Goal: Find specific page/section: Find specific page/section

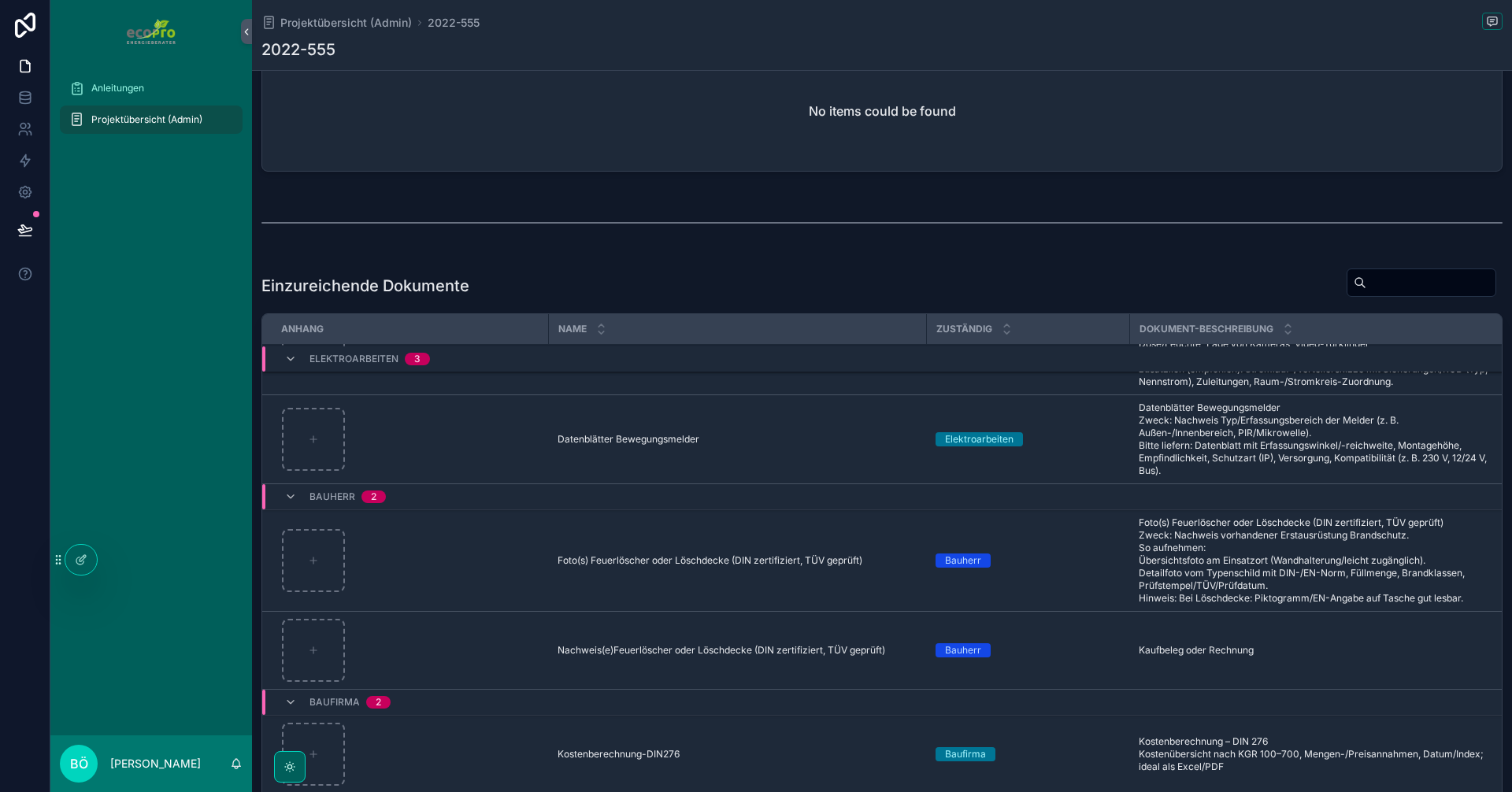
scroll to position [1023, 0]
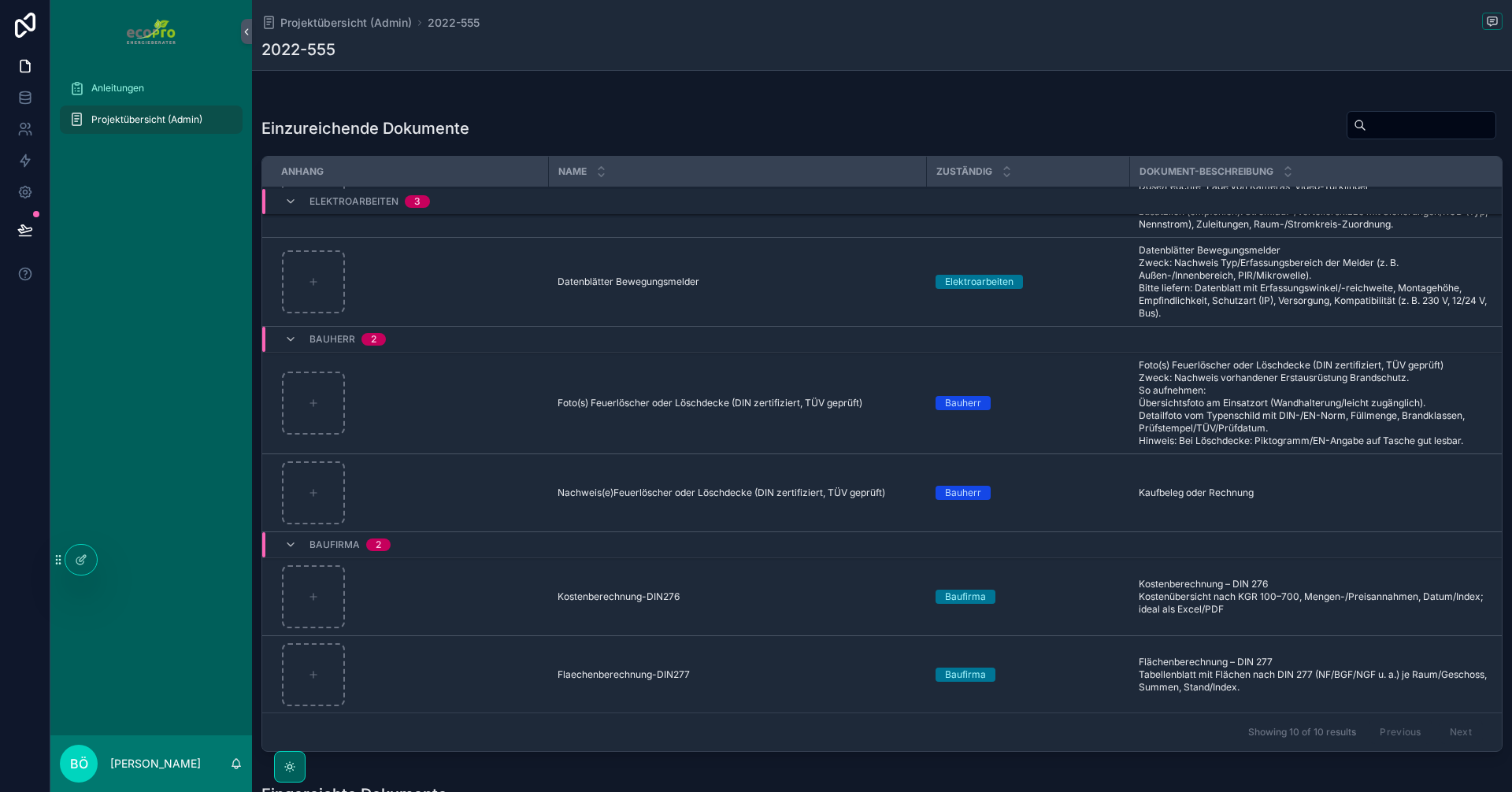
click at [564, 131] on div "Einzureichende Dokumente" at bounding box center [882, 128] width 1241 height 36
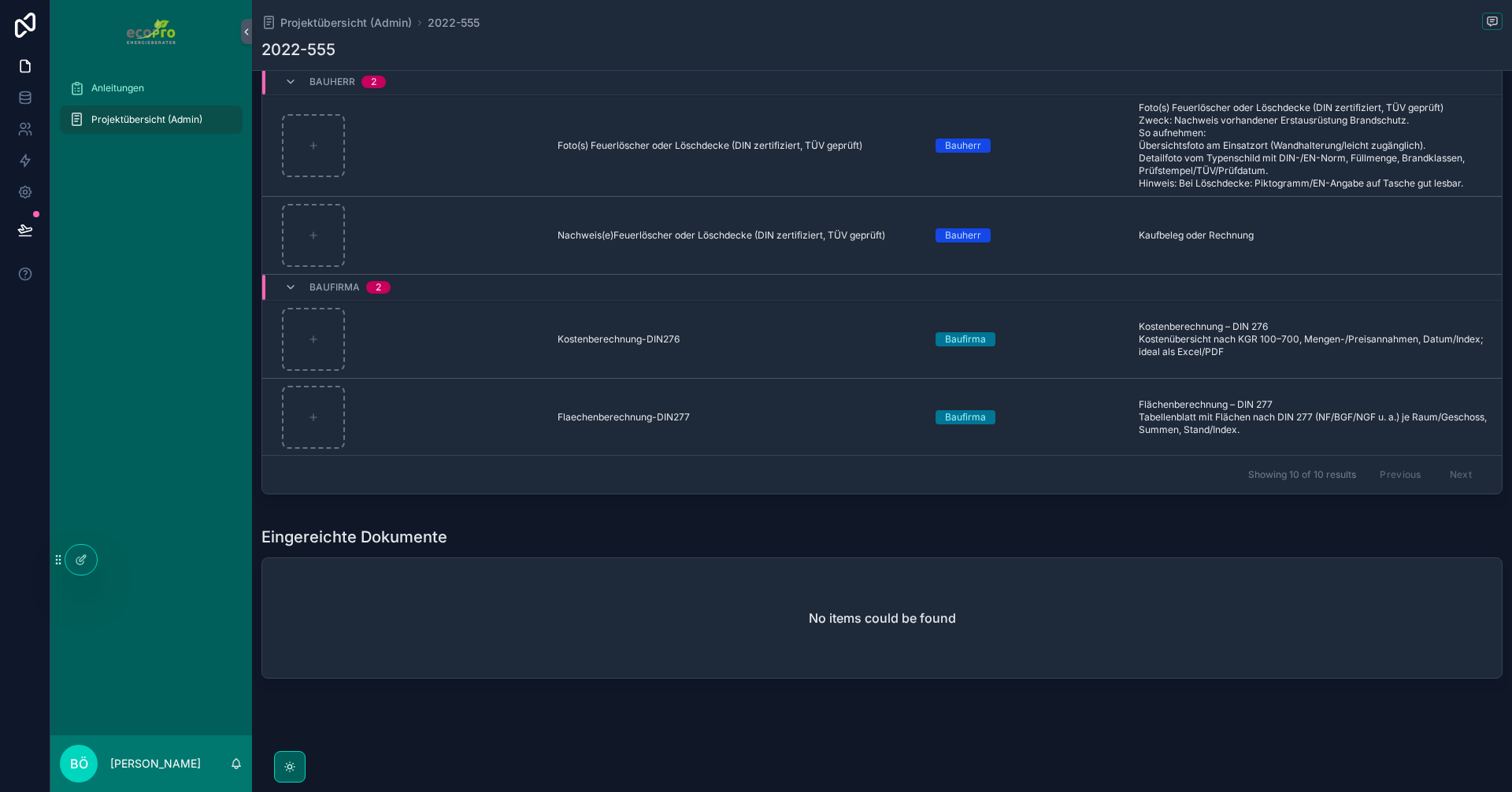
scroll to position [130, 0]
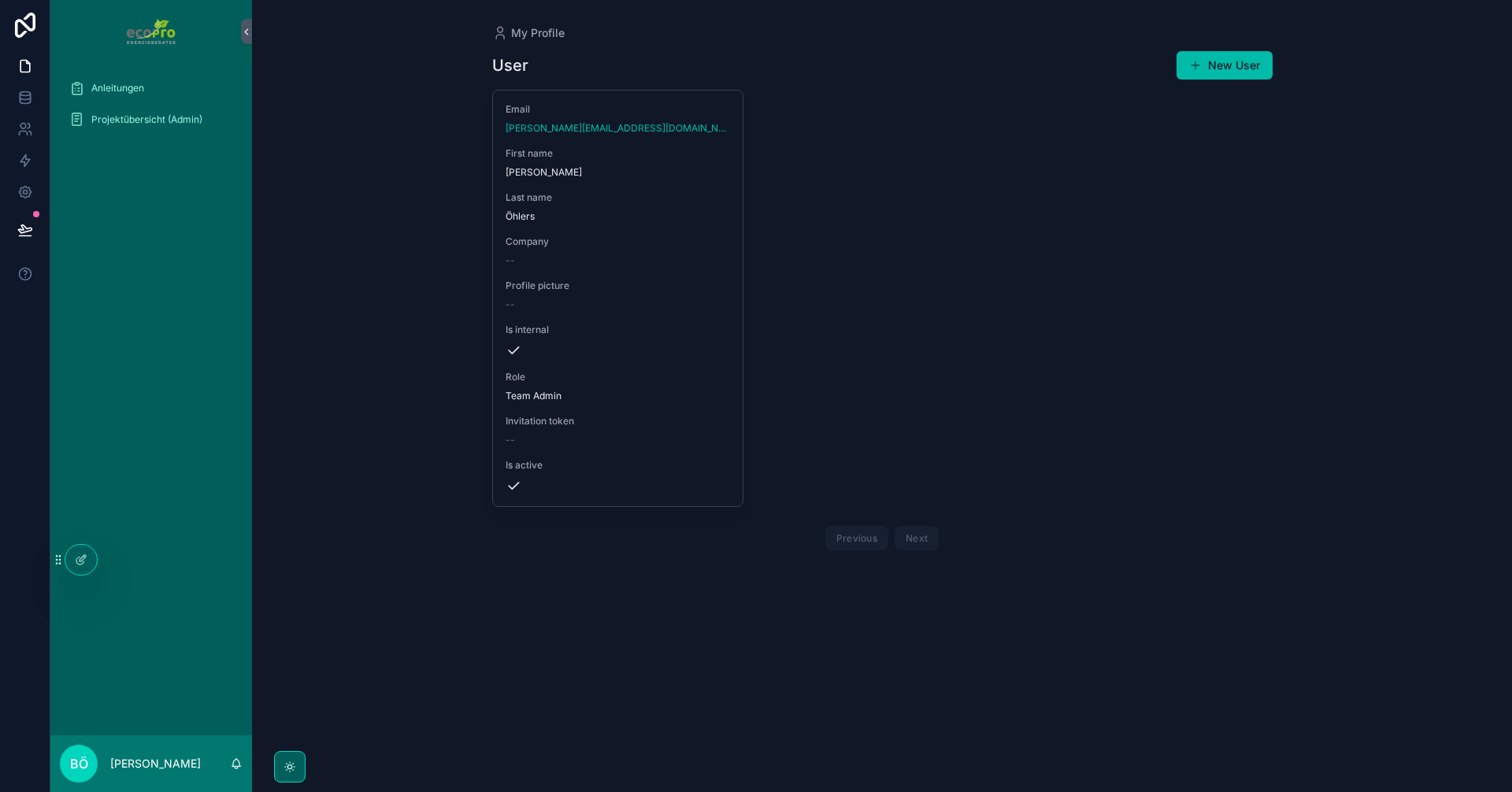
click at [176, 118] on span "Projektübersicht (Admin)" at bounding box center [147, 119] width 111 height 13
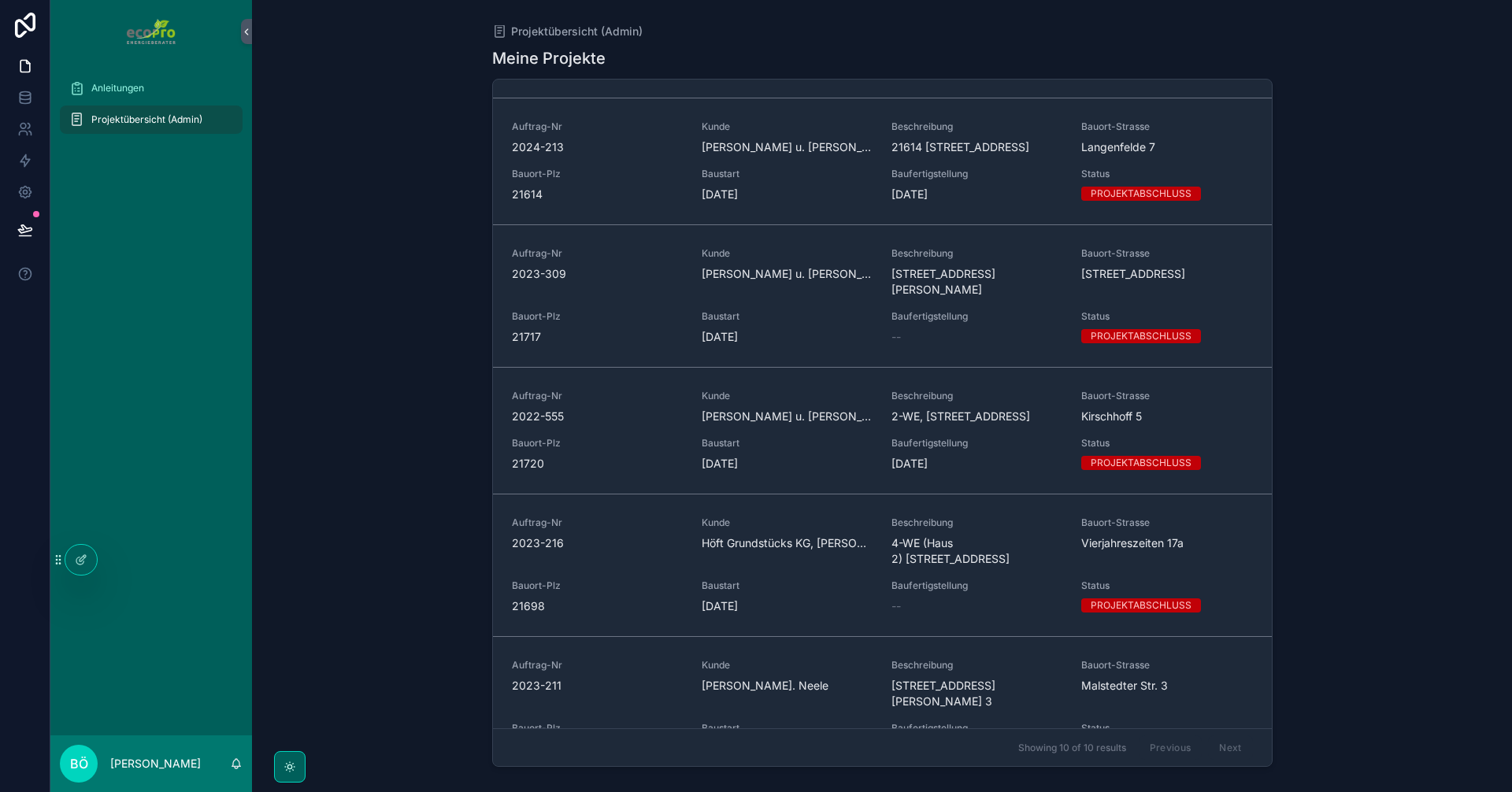
scroll to position [393, 0]
click at [666, 424] on span "2022-555" at bounding box center [597, 415] width 171 height 16
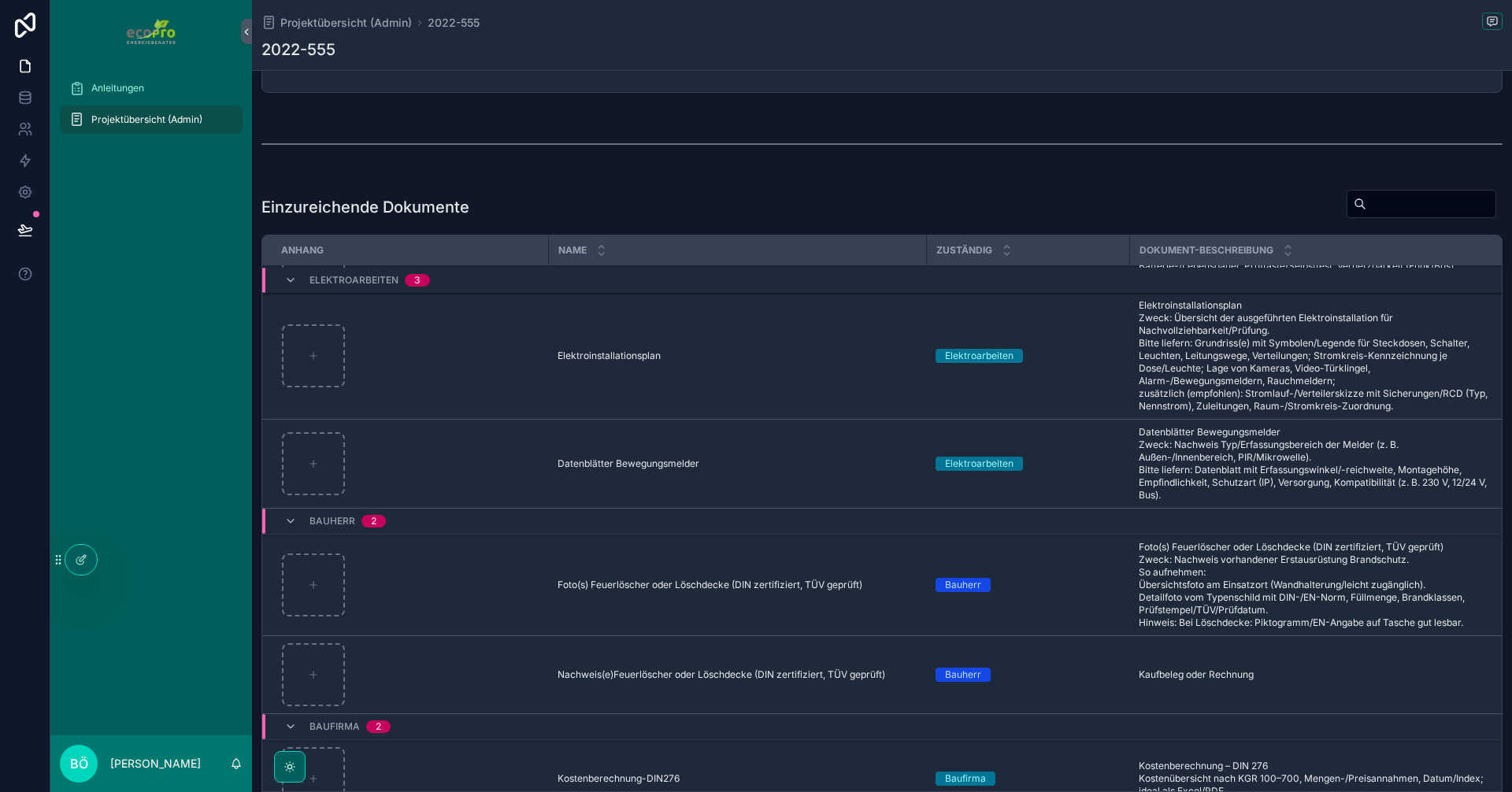
scroll to position [393, 0]
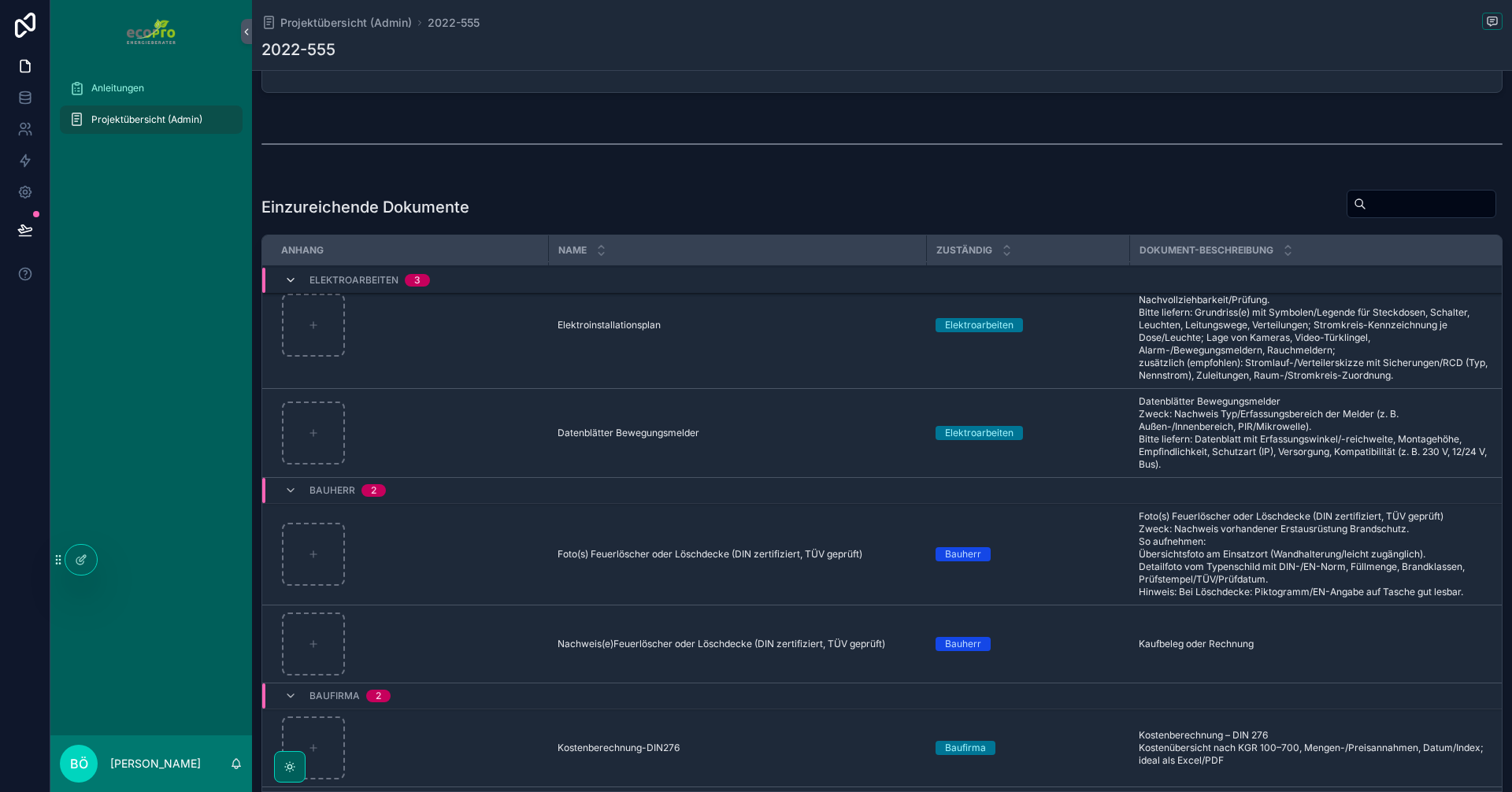
click at [287, 278] on icon "scrollable content" at bounding box center [290, 280] width 13 height 13
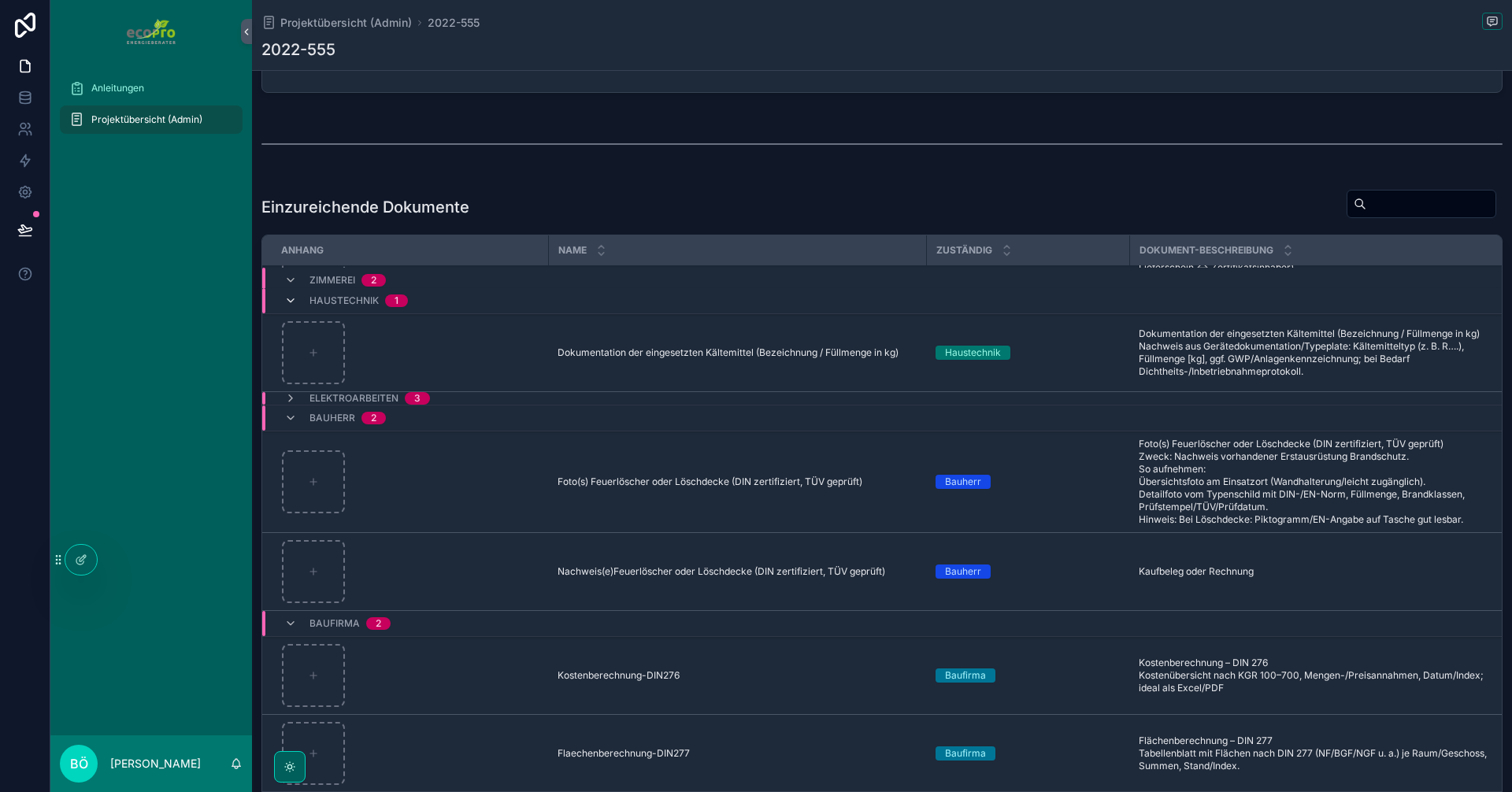
click at [292, 294] on icon "scrollable content" at bounding box center [290, 300] width 13 height 13
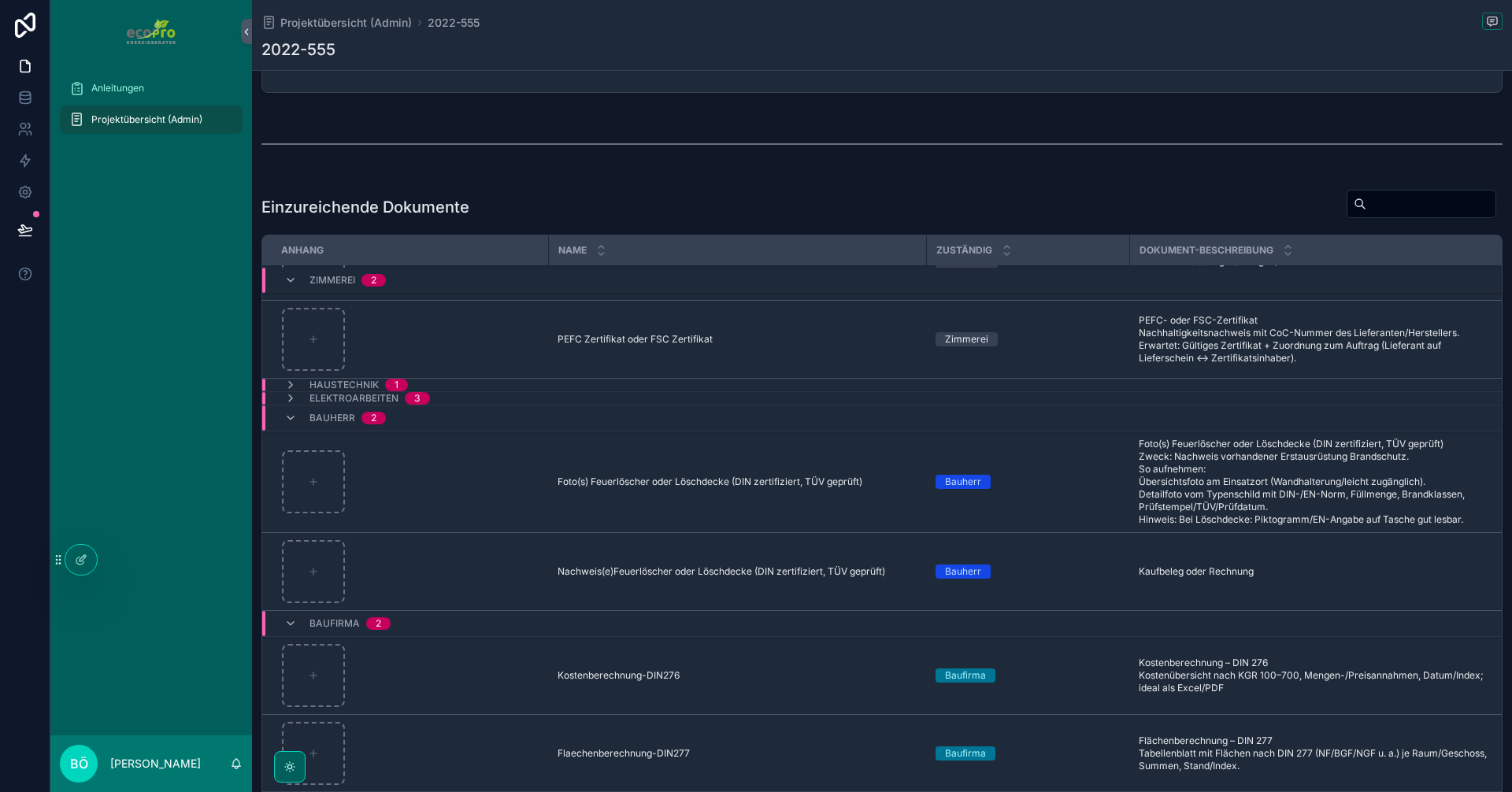
scroll to position [78, 0]
click at [285, 284] on icon "scrollable content" at bounding box center [290, 280] width 13 height 13
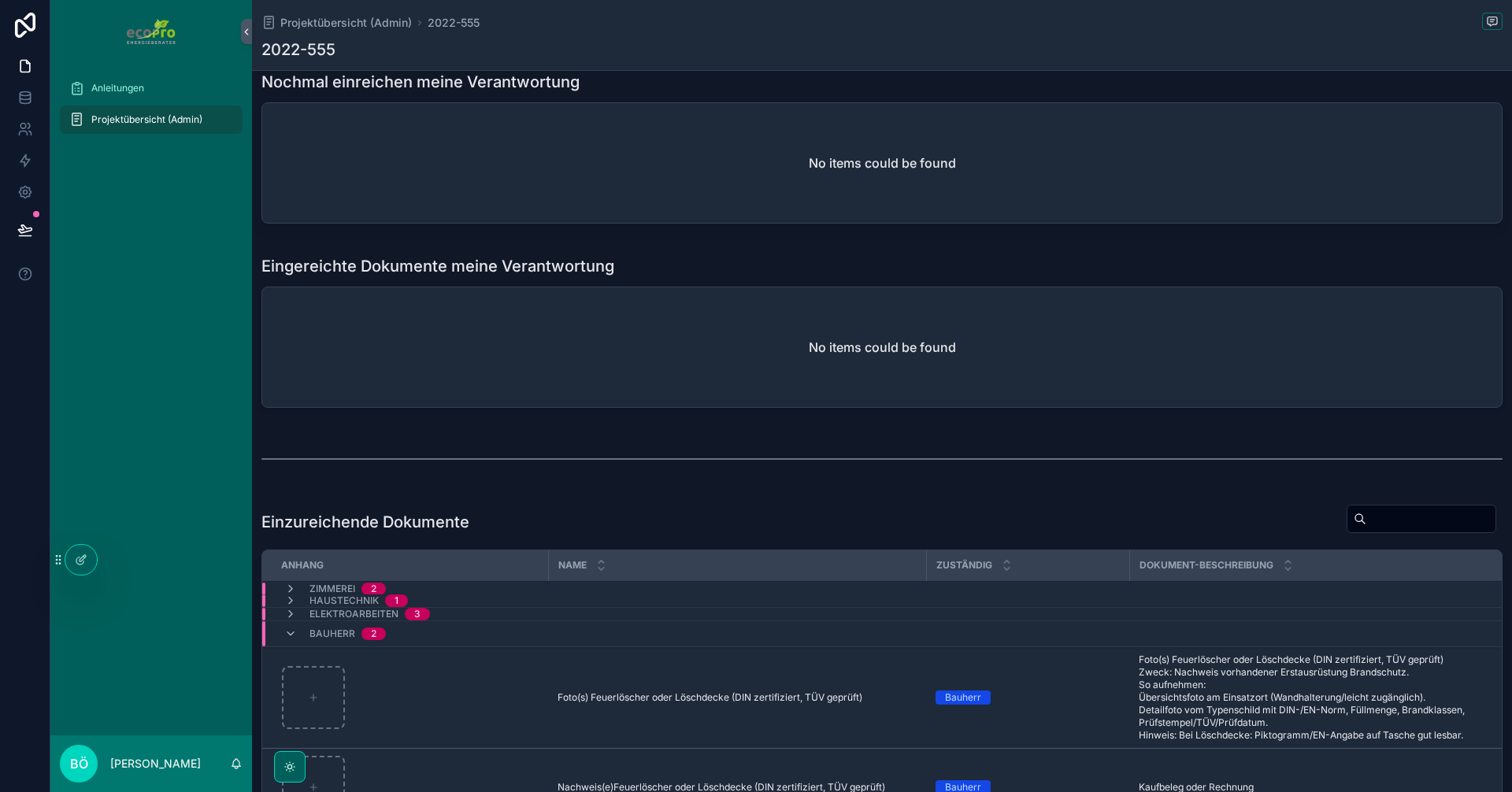
scroll to position [866, 0]
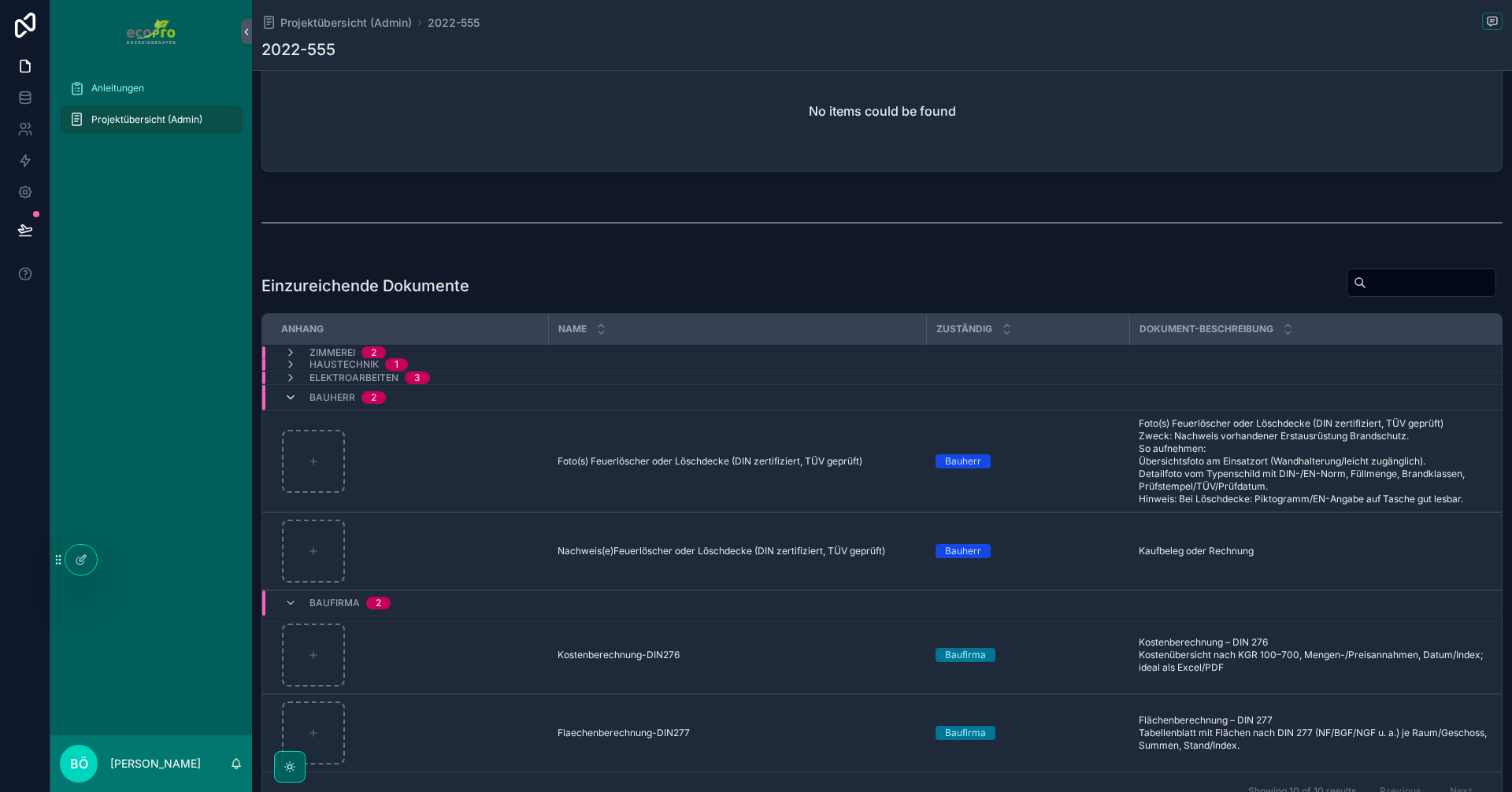
click at [289, 395] on icon "scrollable content" at bounding box center [290, 397] width 13 height 13
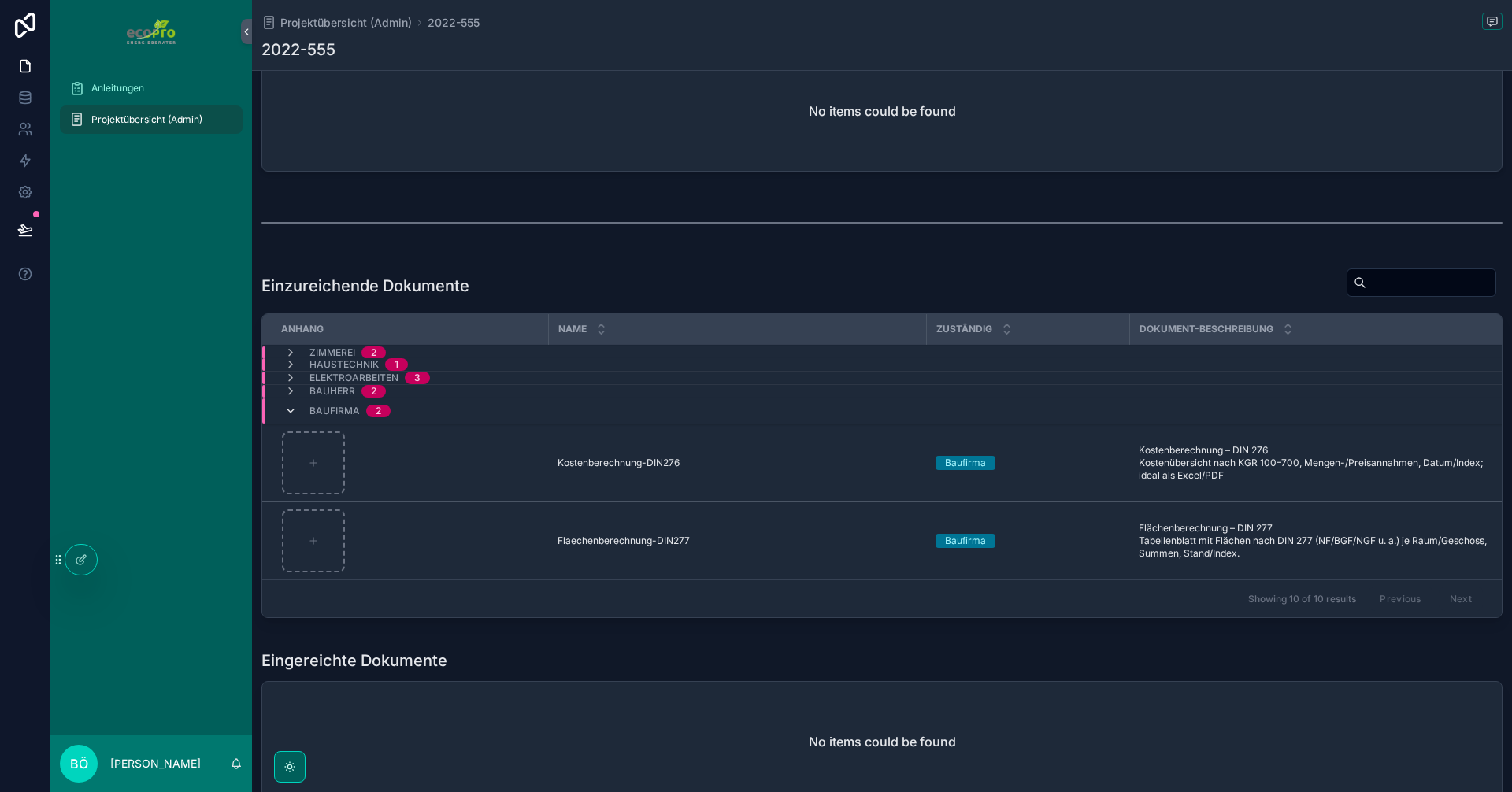
click at [288, 409] on icon "scrollable content" at bounding box center [290, 410] width 13 height 13
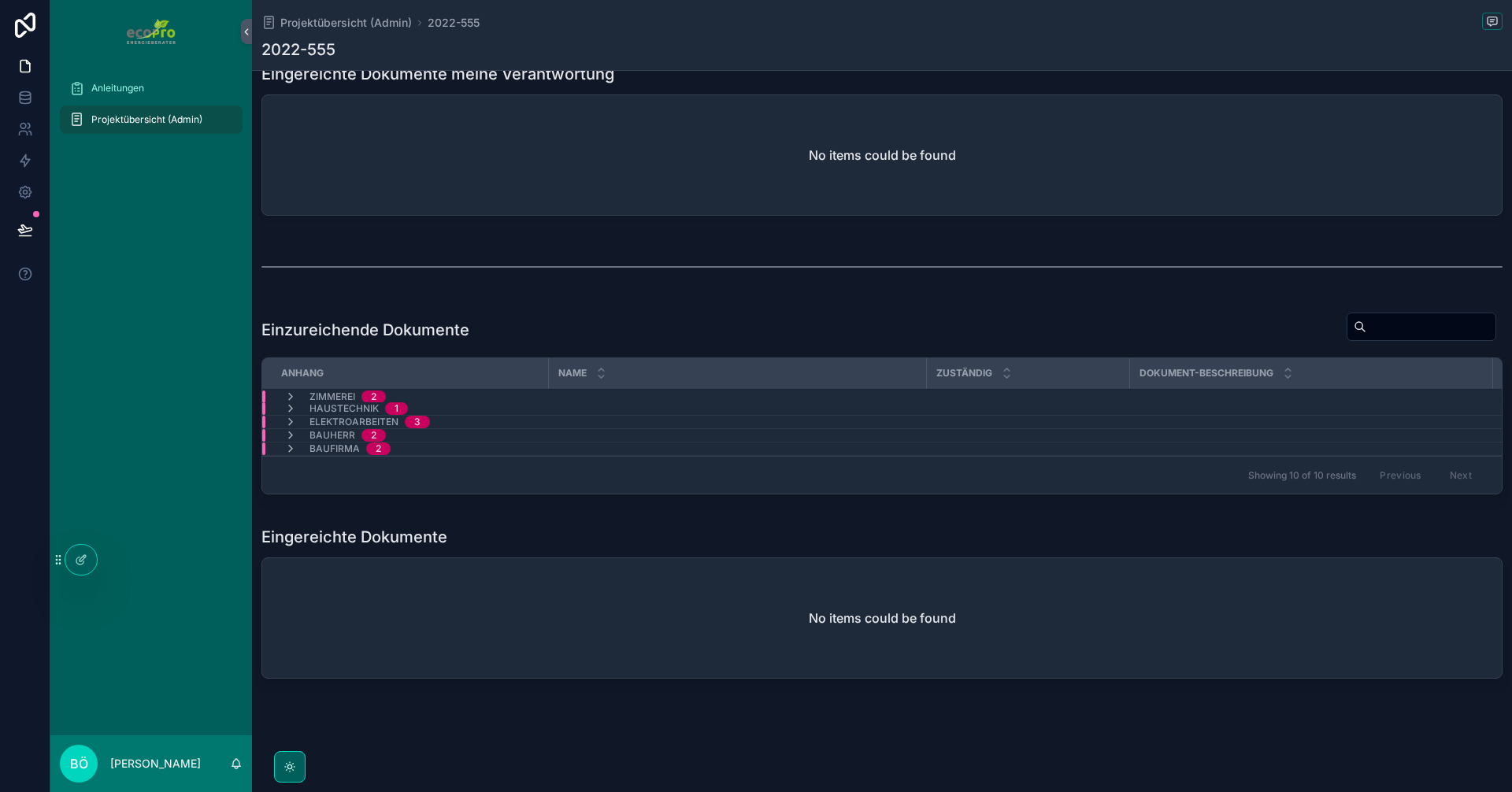
scroll to position [830, 0]
click at [625, 647] on div "No items could be found" at bounding box center [882, 618] width 1239 height 120
click at [0, 0] on icon at bounding box center [0, 0] width 0 height 0
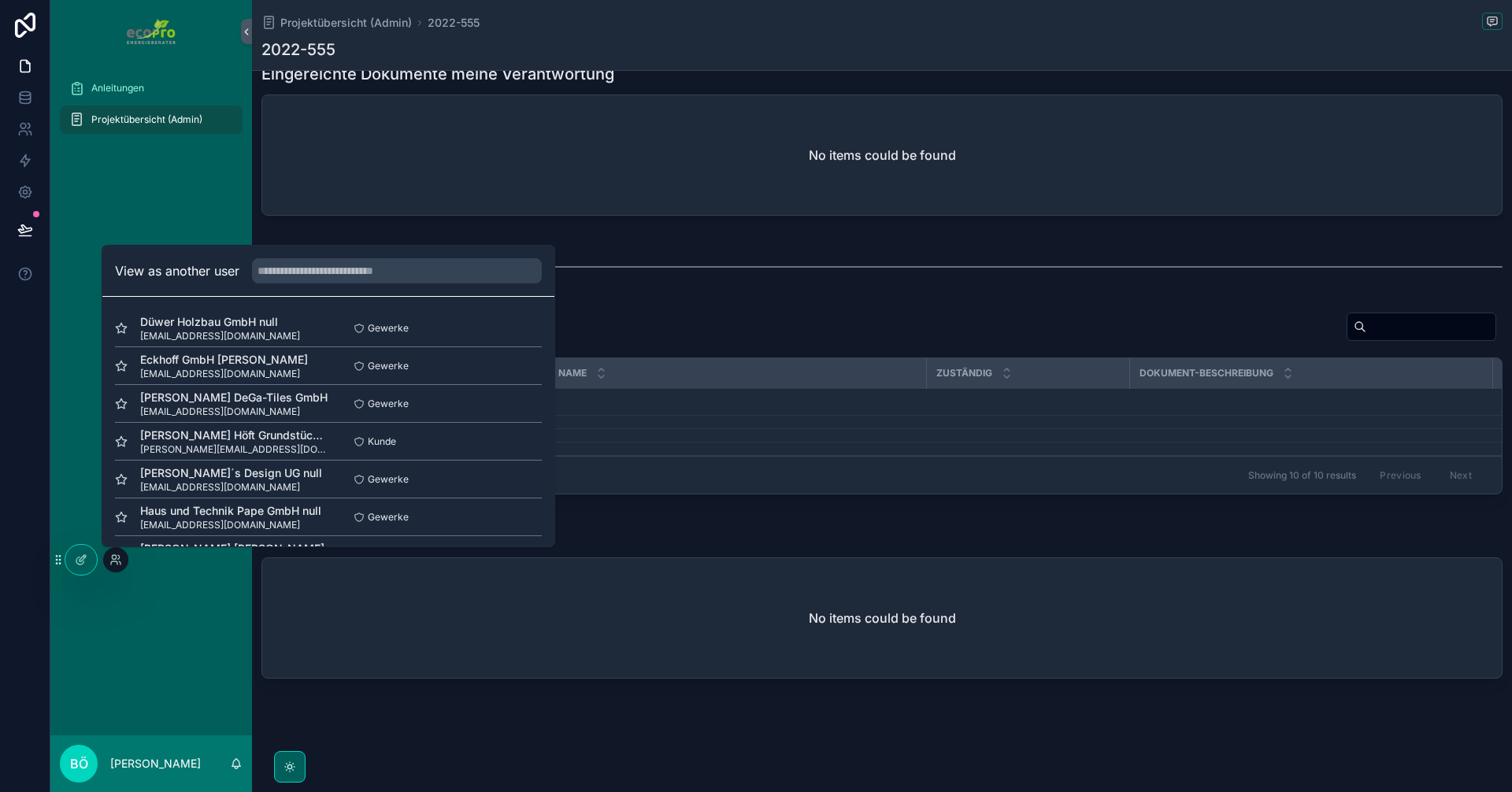
click at [185, 617] on div "Anleitungen Projektübersicht (Admin)" at bounding box center [151, 399] width 202 height 672
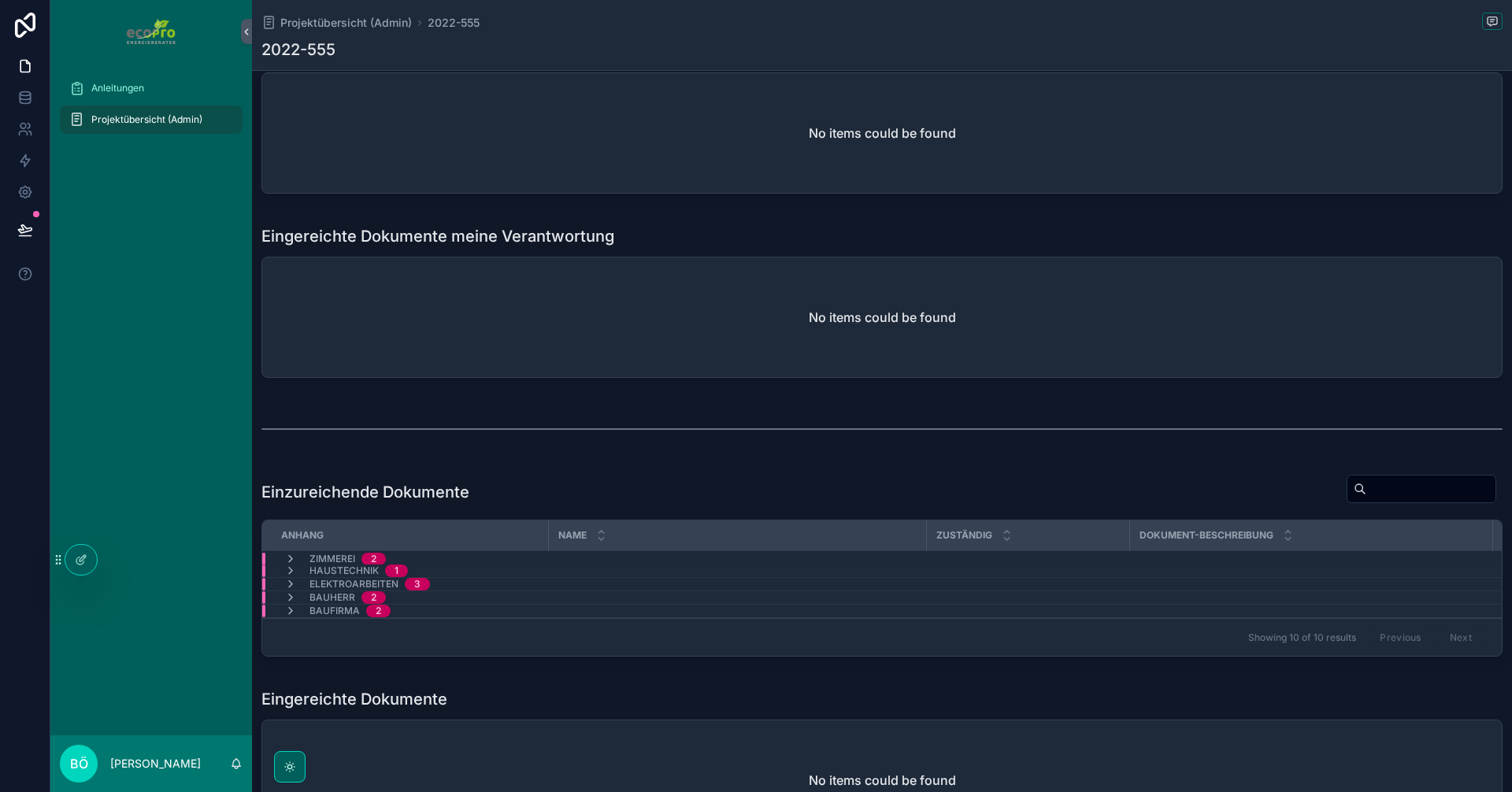
scroll to position [672, 0]
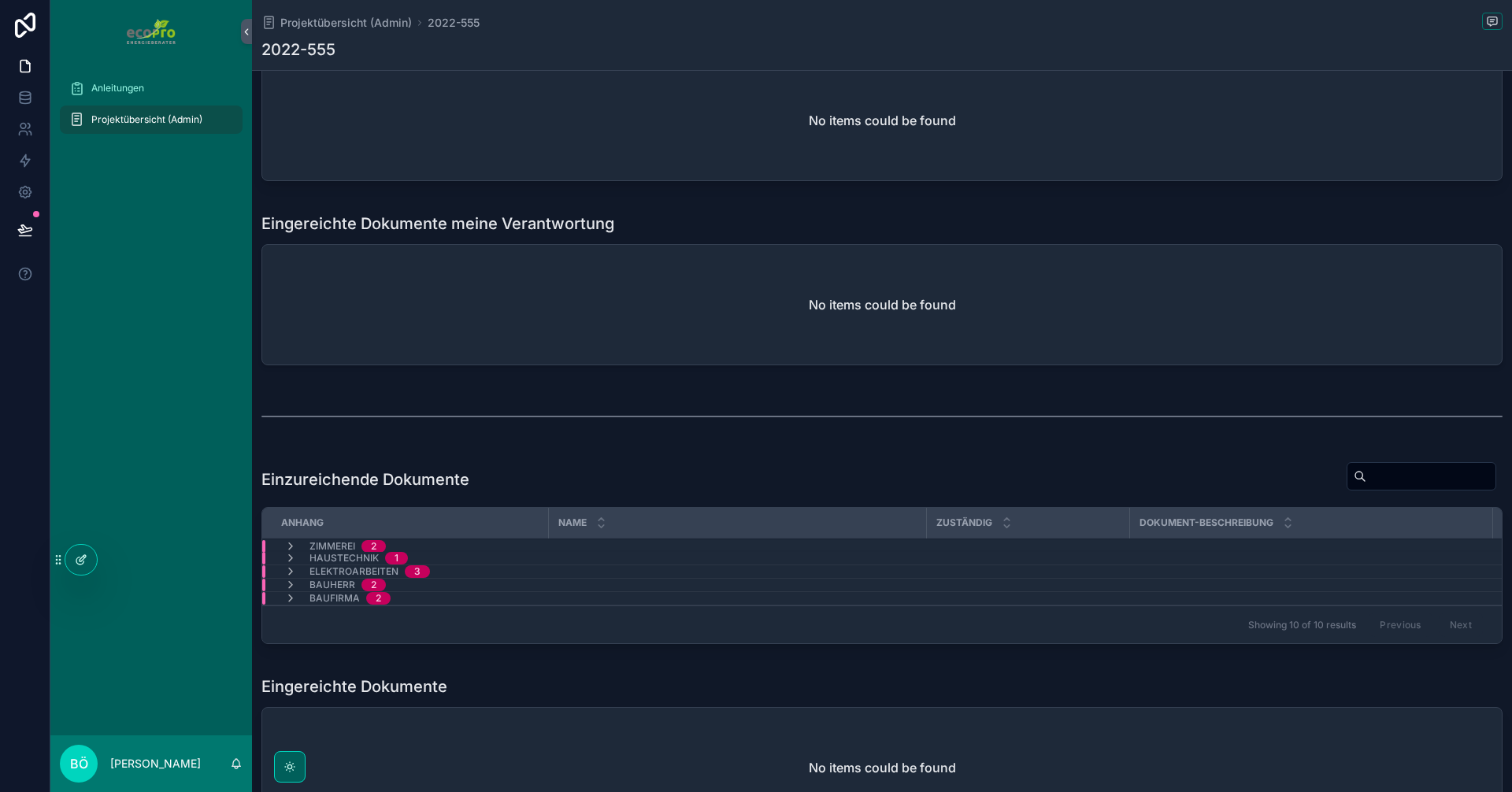
click at [88, 559] on div at bounding box center [81, 559] width 32 height 30
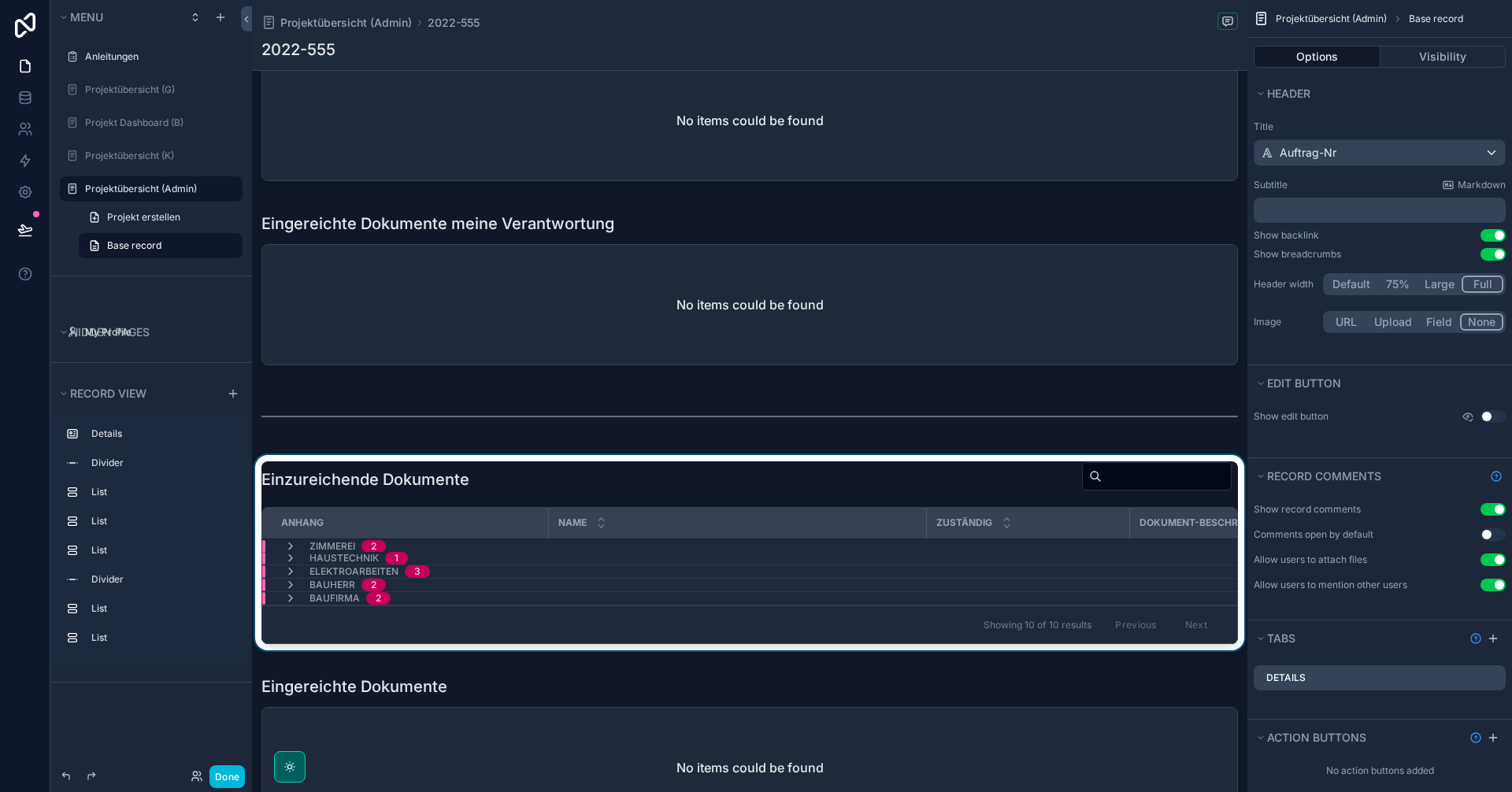
click at [952, 472] on div "scrollable content" at bounding box center [749, 556] width 995 height 202
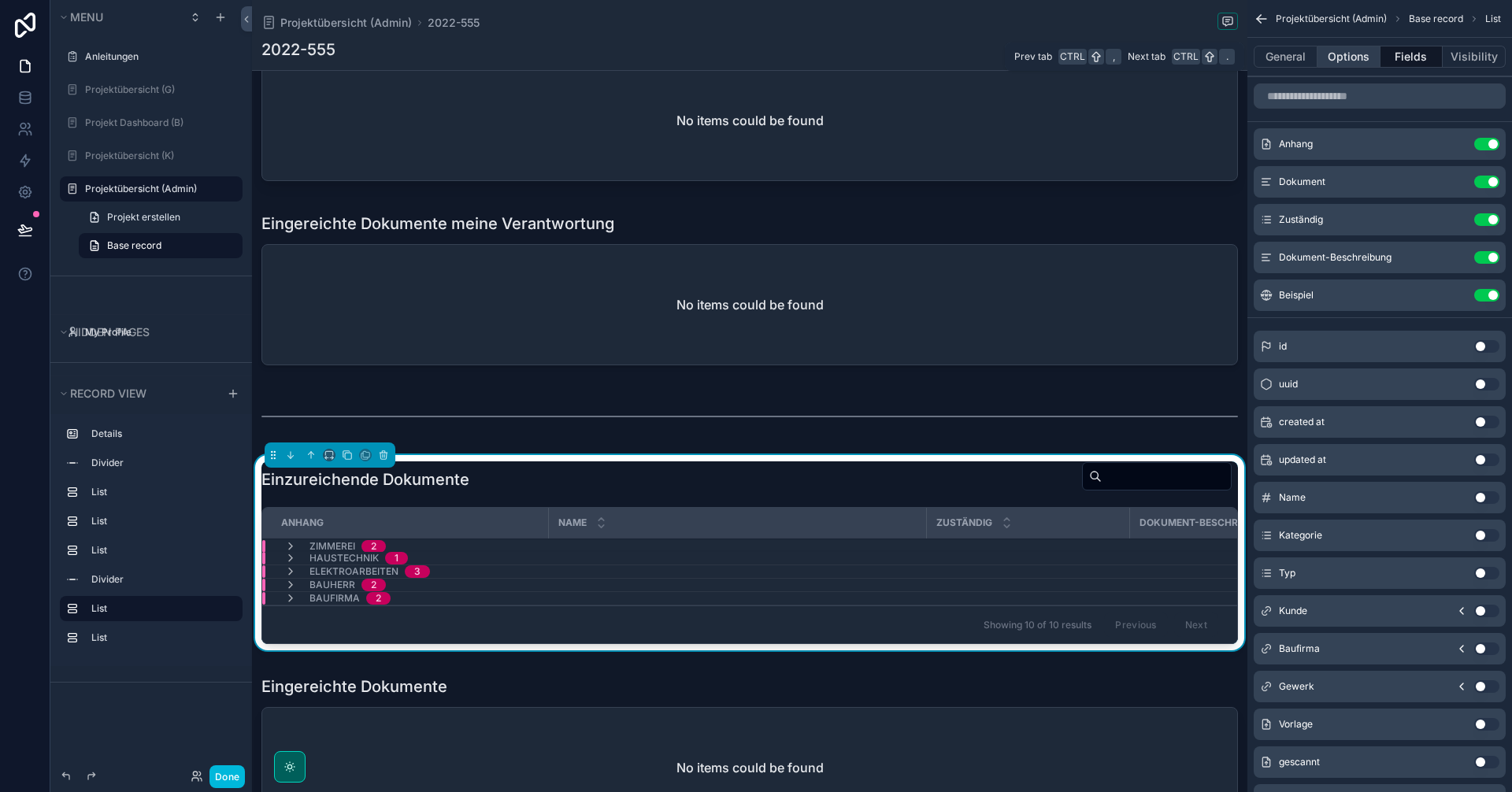
click at [1346, 63] on button "Options" at bounding box center [1349, 57] width 63 height 22
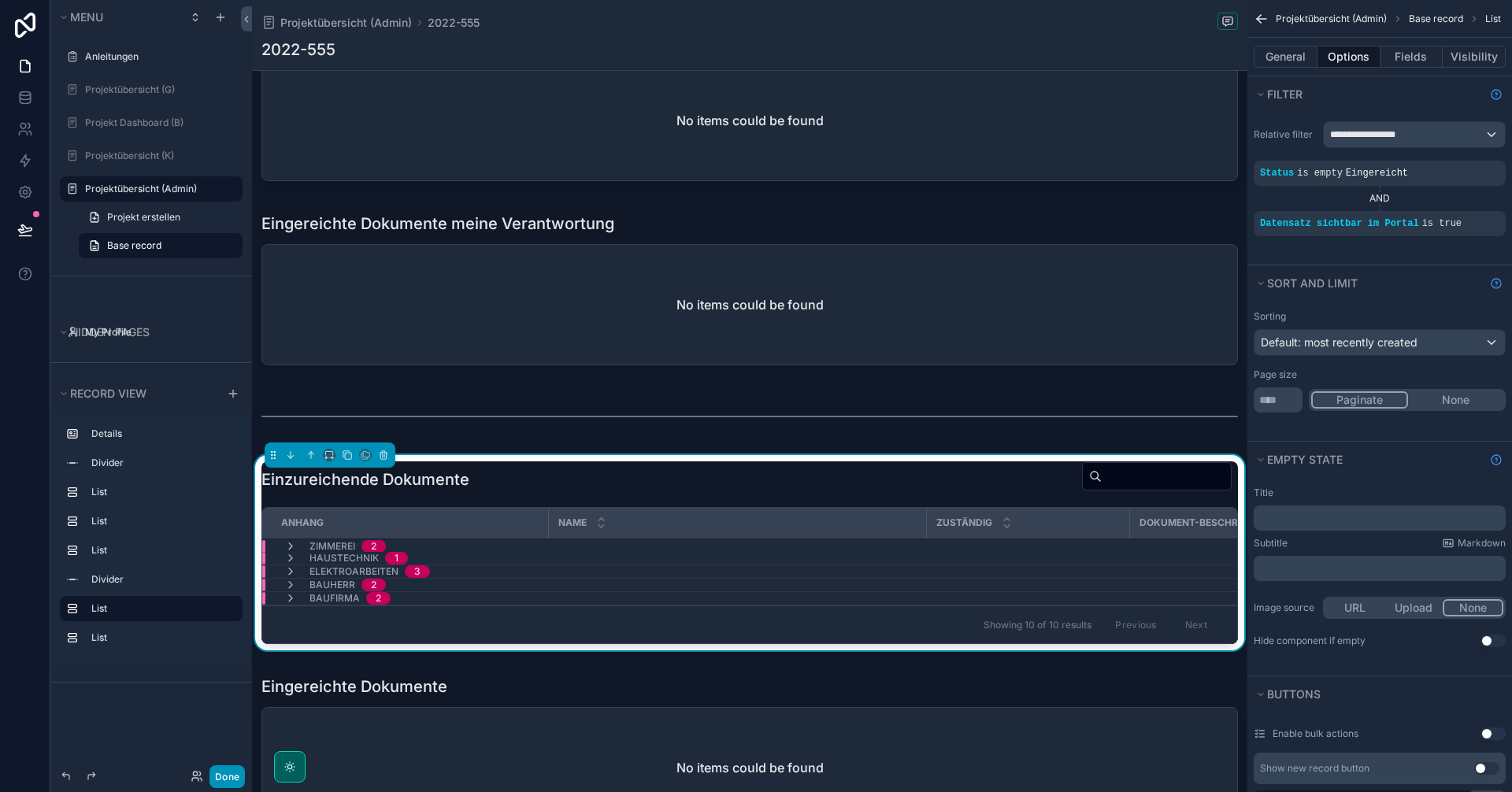
click at [224, 775] on button "Done" at bounding box center [227, 776] width 35 height 23
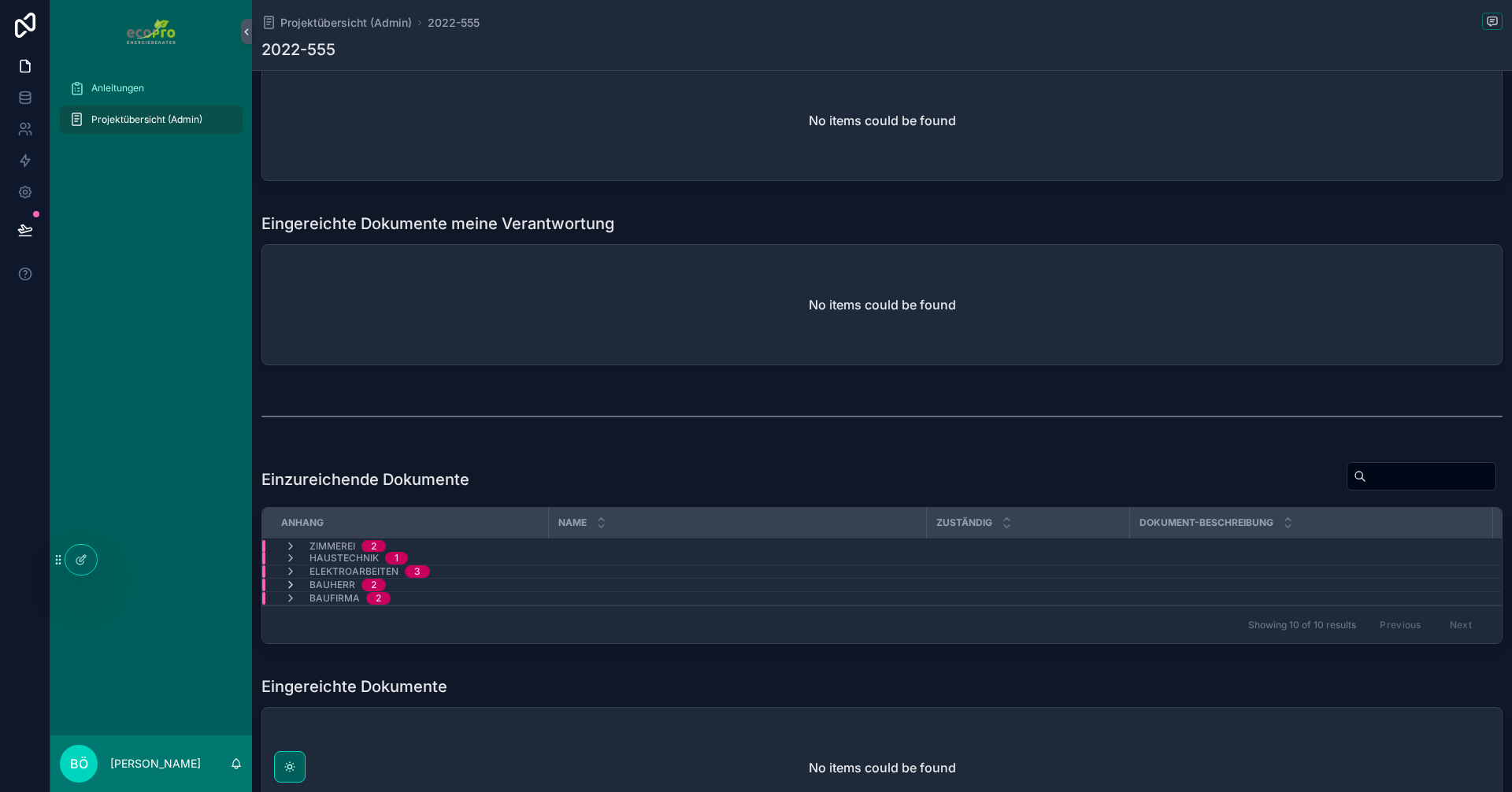
click at [289, 584] on icon "scrollable content" at bounding box center [290, 584] width 13 height 13
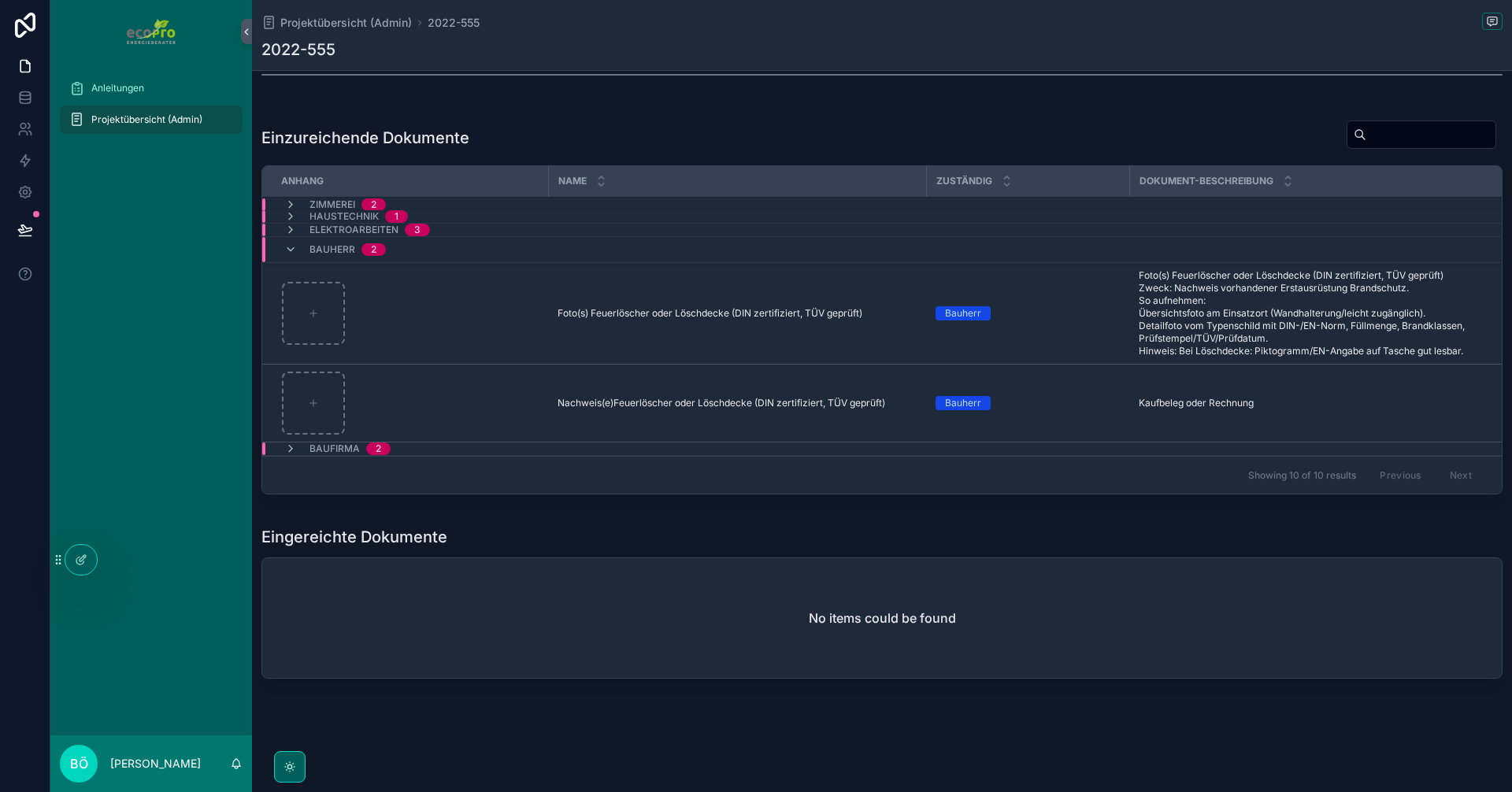
scroll to position [1022, 0]
click at [0, 0] on icon at bounding box center [0, 0] width 0 height 0
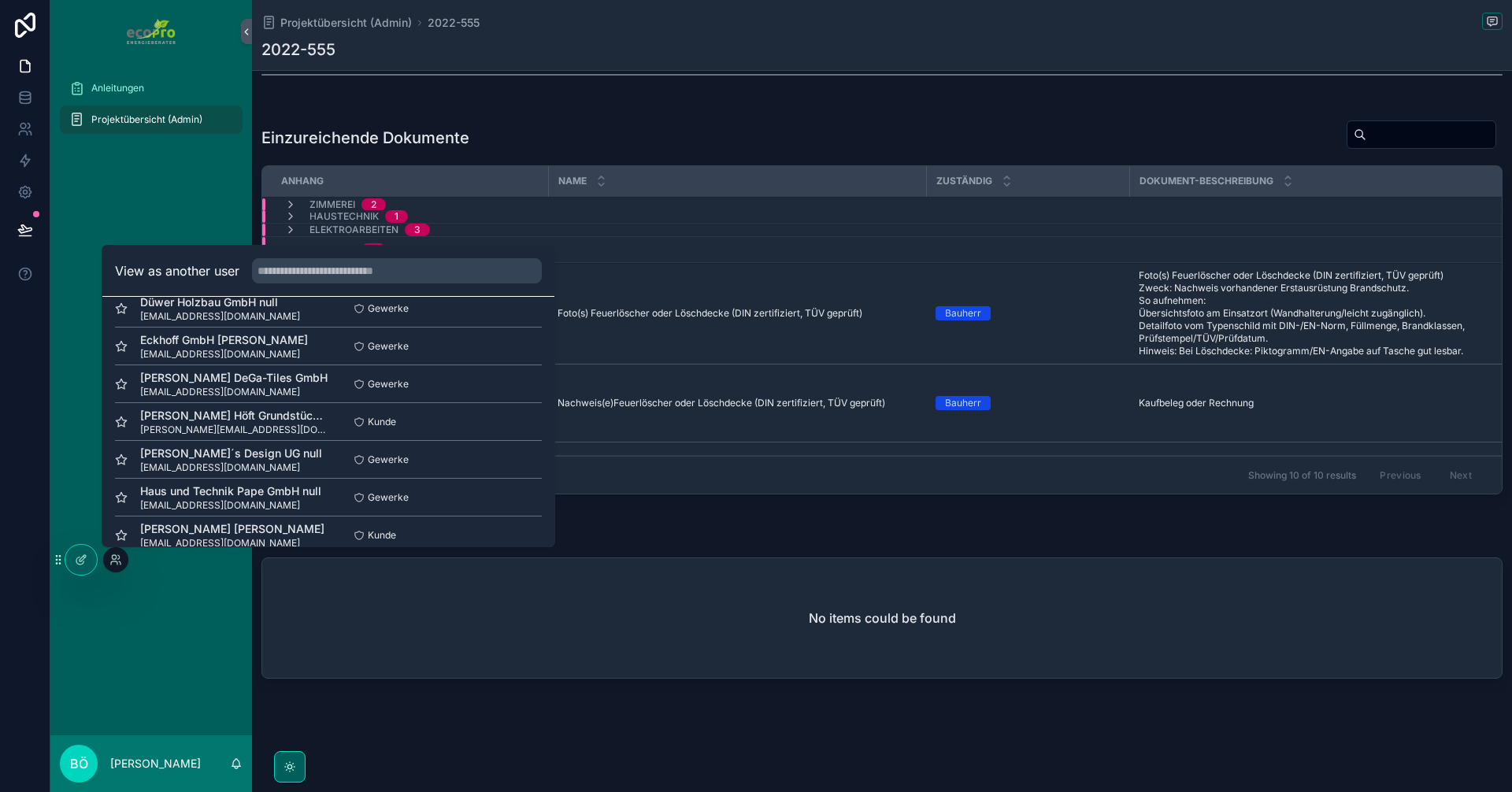
scroll to position [0, 0]
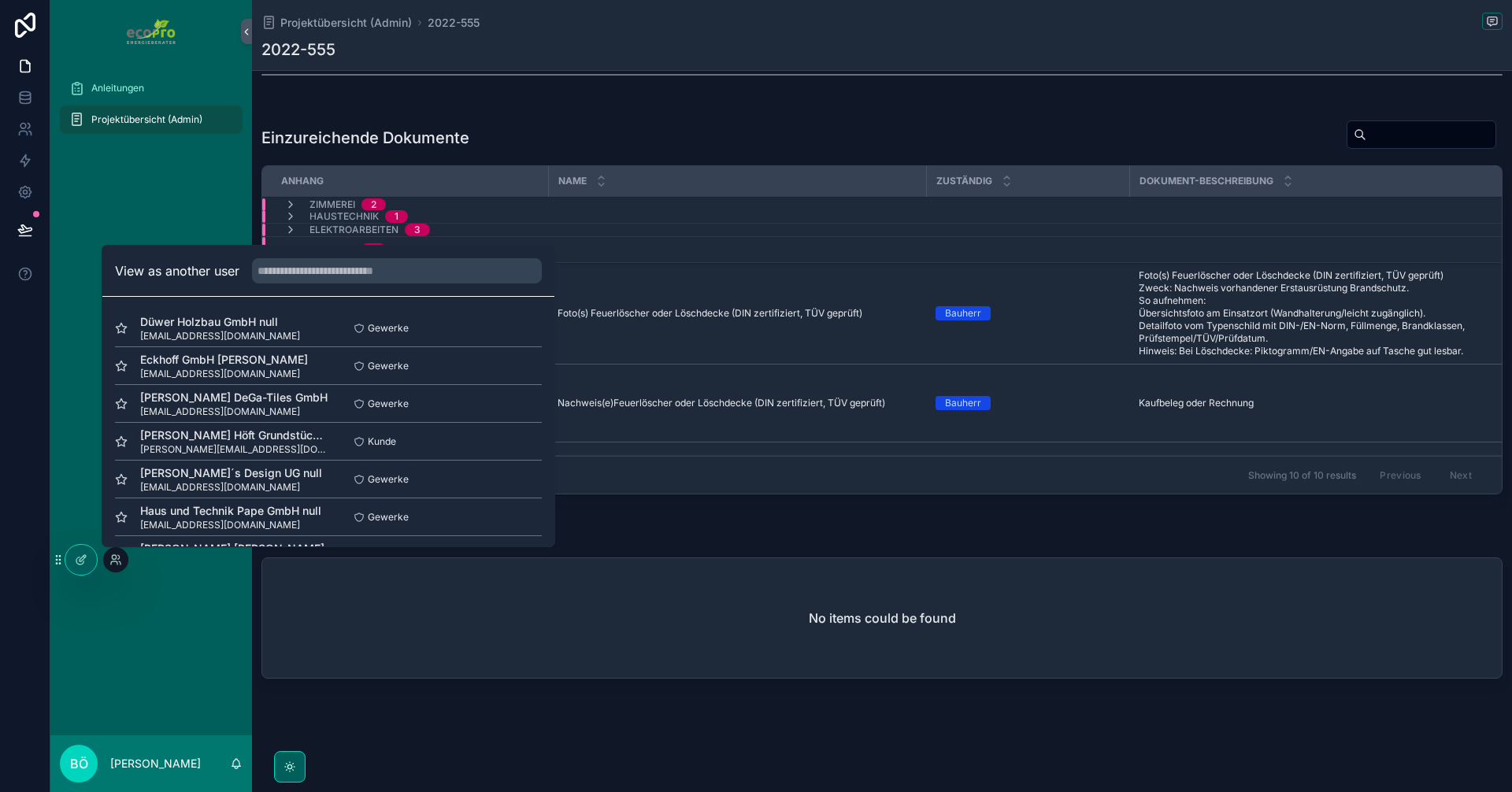
click at [0, 0] on button "Select" at bounding box center [0, 0] width 0 height 0
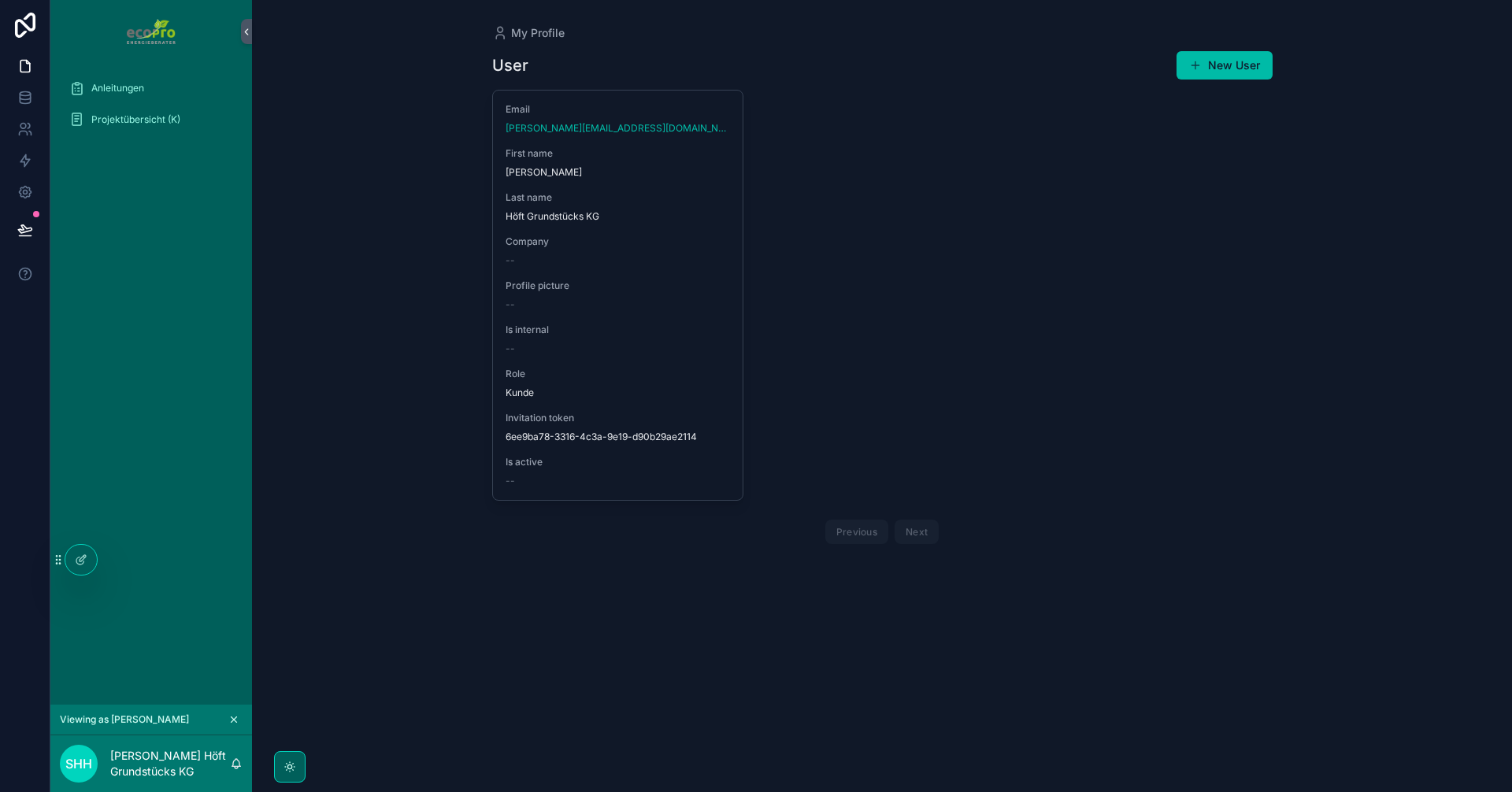
click at [164, 120] on span "Projektübersicht (K)" at bounding box center [136, 119] width 89 height 13
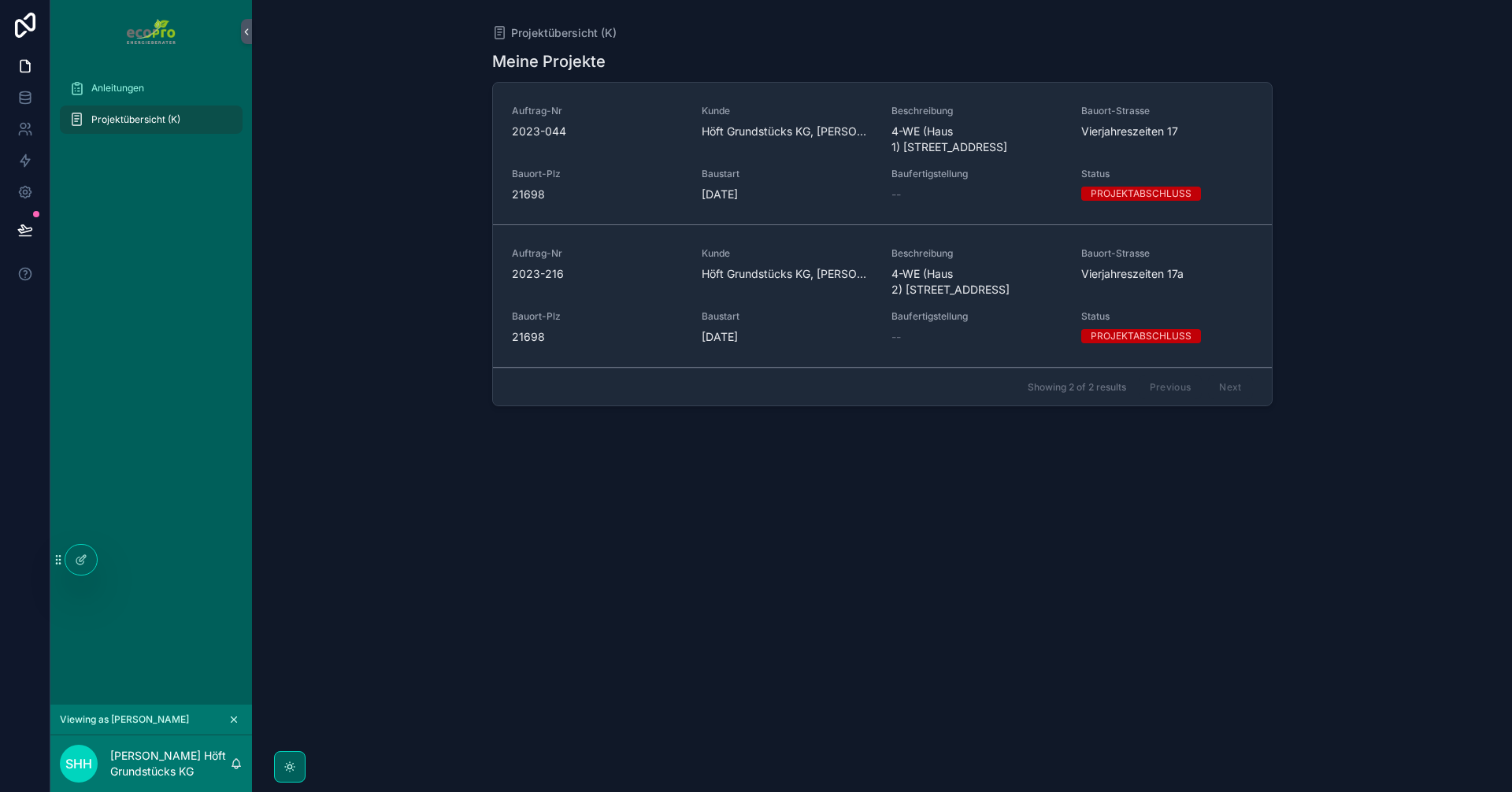
click at [628, 303] on div "Auftrag-Nr 2023-216 Kunde Höft Grundstücks KG, Sönke Höft Beschreibung 4-WE (Ha…" at bounding box center [882, 295] width 741 height 98
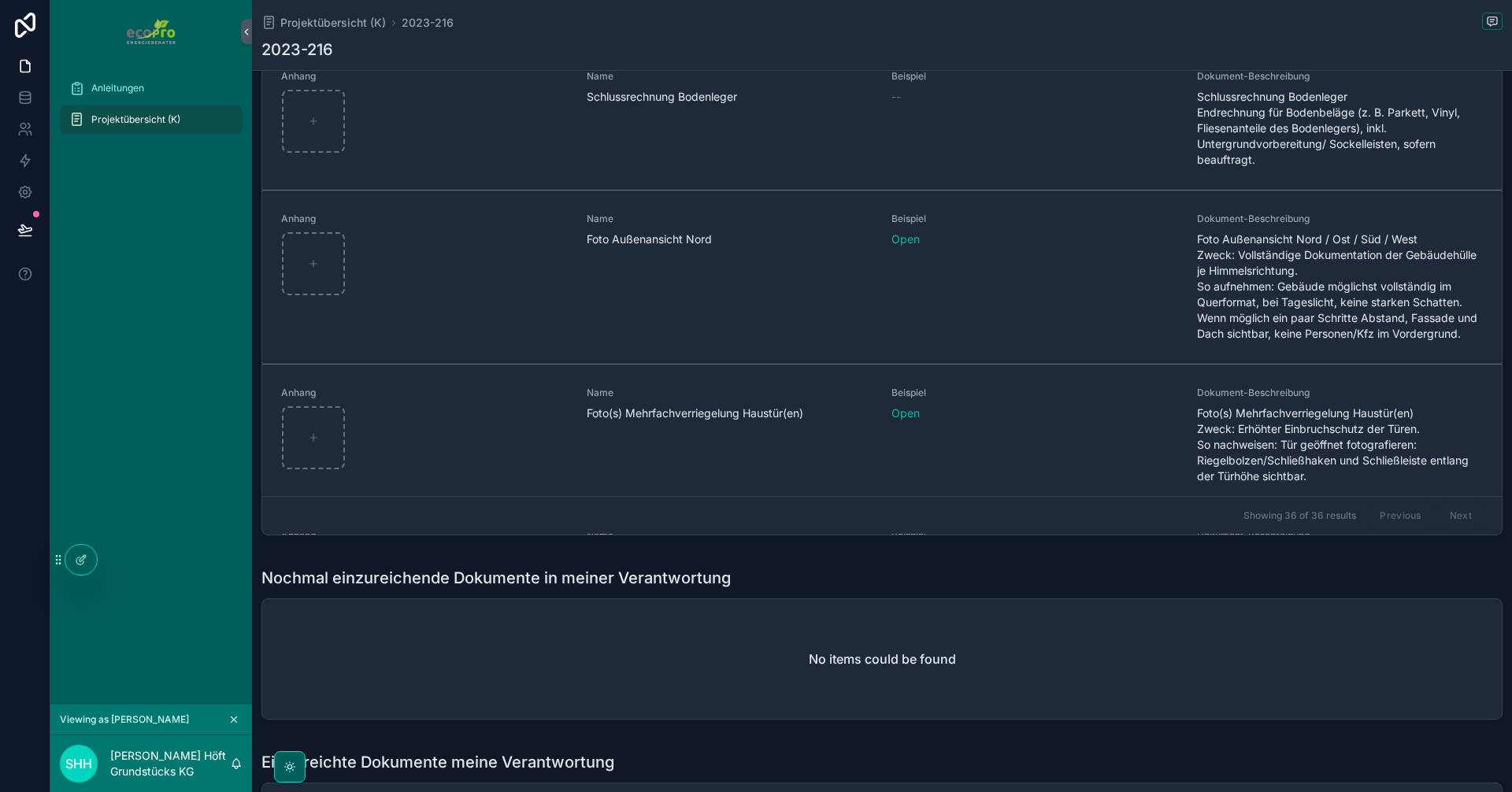
scroll to position [315, 0]
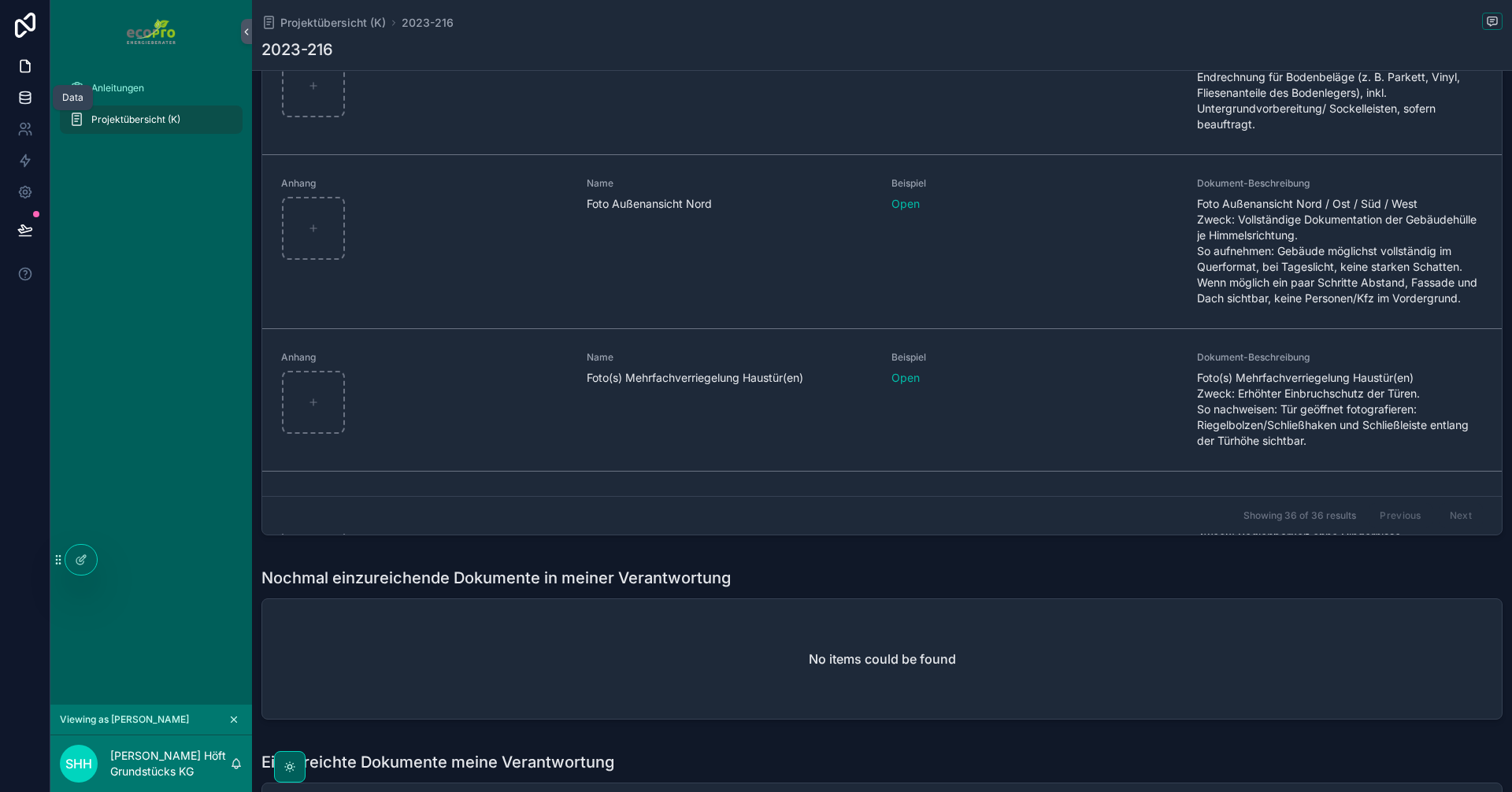
click at [27, 101] on icon at bounding box center [25, 98] width 16 height 16
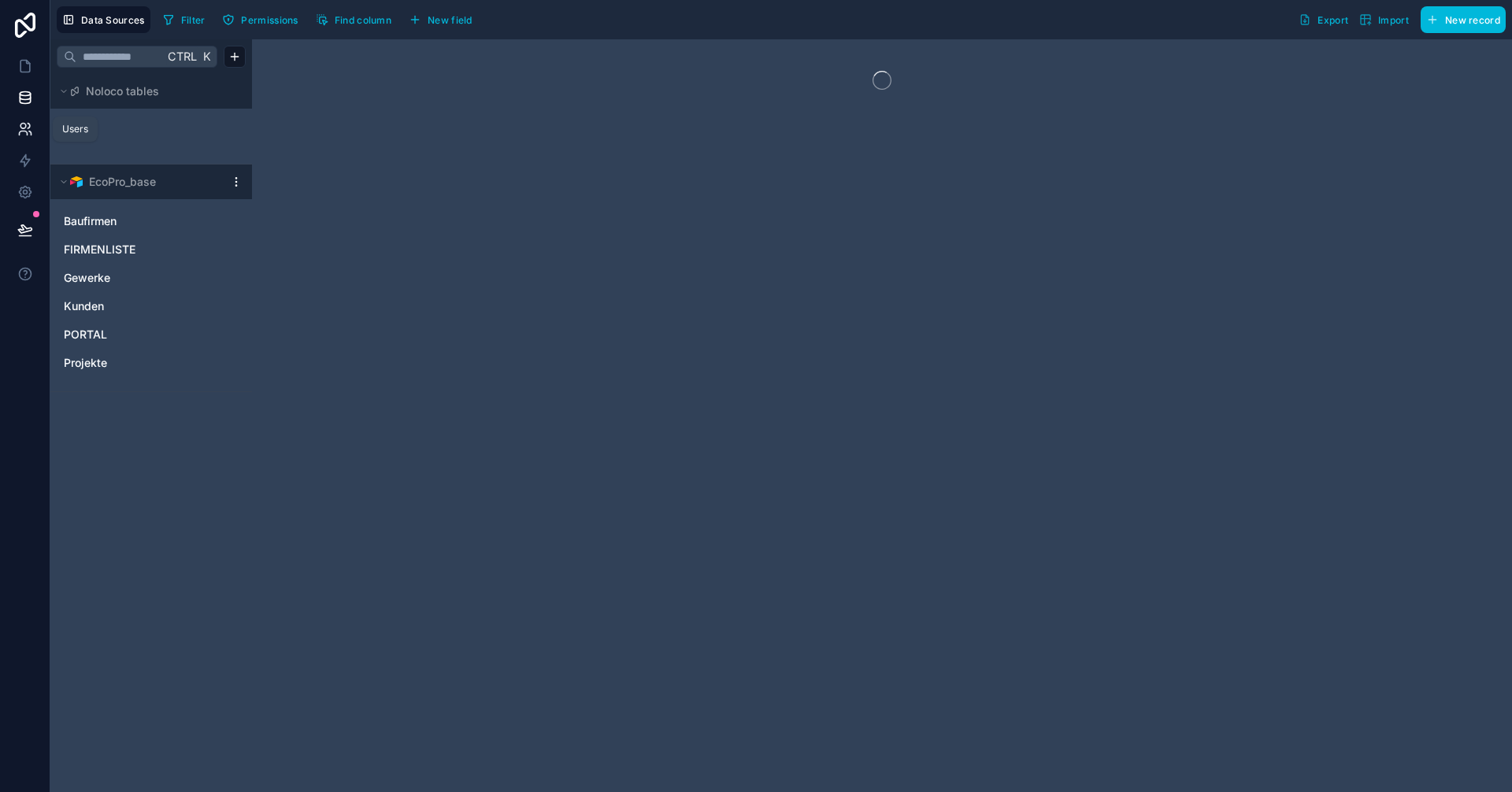
click at [22, 130] on icon at bounding box center [25, 128] width 16 height 16
